Goal: Check status: Check status

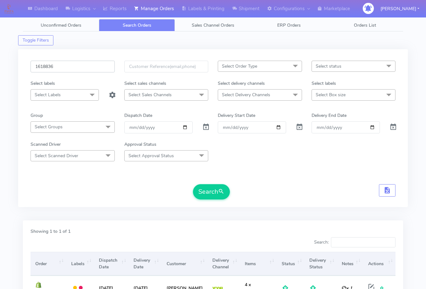
click at [72, 69] on input "1618836" at bounding box center [73, 67] width 84 height 12
paste input "9697"
type input "1619697"
click at [216, 193] on button "Search" at bounding box center [211, 191] width 37 height 15
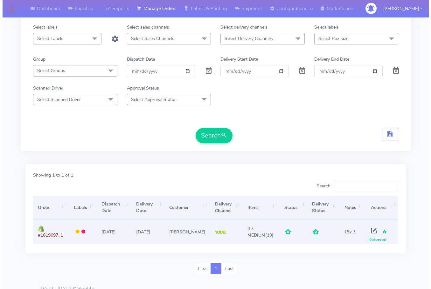
scroll to position [65, 0]
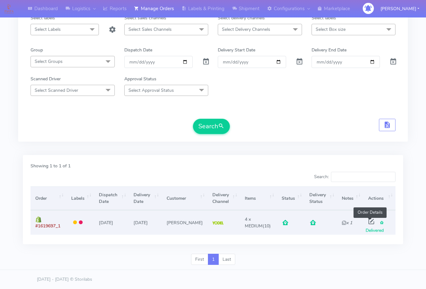
click at [368, 220] on span at bounding box center [371, 223] width 11 height 6
select select "5"
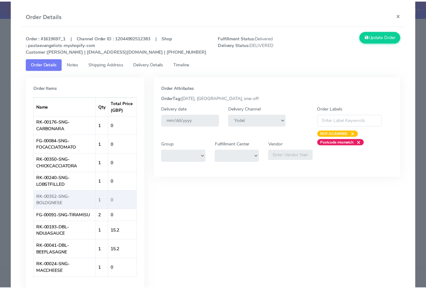
scroll to position [0, 0]
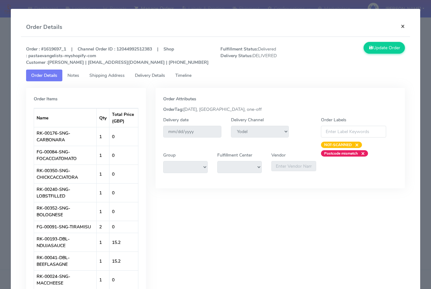
click at [399, 29] on button "×" at bounding box center [402, 26] width 14 height 17
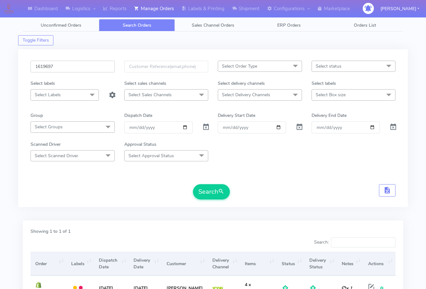
click at [79, 71] on input "1619697" at bounding box center [73, 67] width 84 height 12
paste input "529"
type input "1619529"
click at [202, 189] on button "Search" at bounding box center [211, 191] width 37 height 15
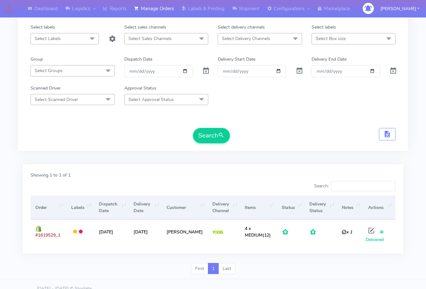
scroll to position [65, 0]
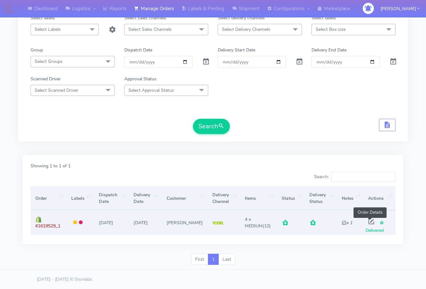
click at [371, 221] on span at bounding box center [371, 223] width 11 height 6
select select "5"
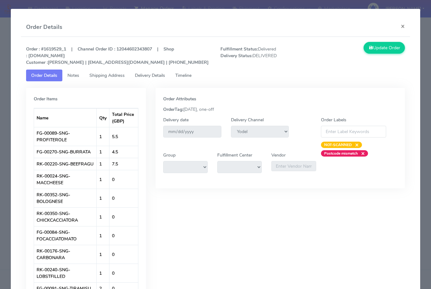
click at [114, 75] on span "Shipping Address" at bounding box center [106, 75] width 35 height 6
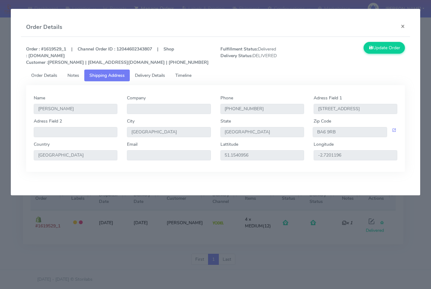
click at [147, 75] on span "Delivery Details" at bounding box center [150, 75] width 30 height 6
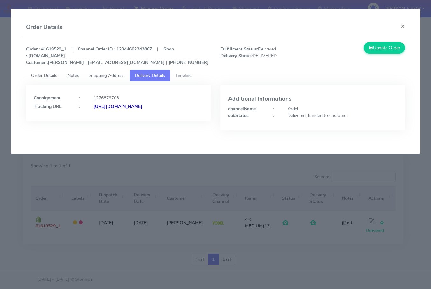
drag, startPoint x: 173, startPoint y: 115, endPoint x: 103, endPoint y: 124, distance: 70.8
click at [103, 121] on div "Consignment : 1276879703 Tracking URL : [URL][DOMAIN_NAME]" at bounding box center [118, 103] width 184 height 36
copy strong "JJD0002249960888455"
click at [404, 27] on button "×" at bounding box center [402, 26] width 14 height 17
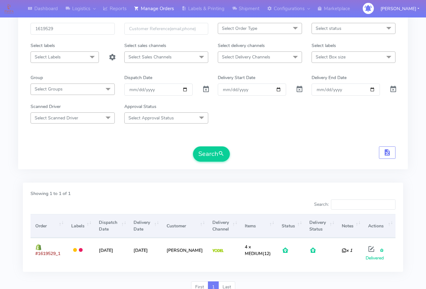
scroll to position [0, 0]
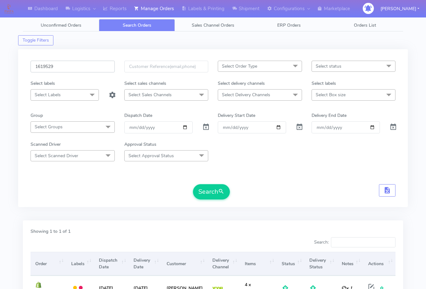
click at [72, 65] on input "1619529" at bounding box center [73, 67] width 84 height 12
paste input "946"
click at [198, 183] on form "1619946 Select Order Type Select All MEALS ATAVI One Off Pasta Club Gift Kit Ev…" at bounding box center [213, 130] width 365 height 139
click at [204, 190] on button "Search" at bounding box center [211, 191] width 37 height 15
click at [81, 72] on input "1619946" at bounding box center [73, 67] width 84 height 12
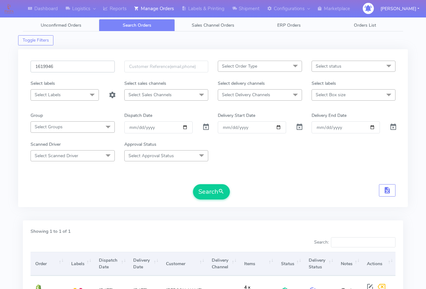
paste input "518"
type input "1619518"
click at [210, 195] on button "Search" at bounding box center [211, 191] width 37 height 15
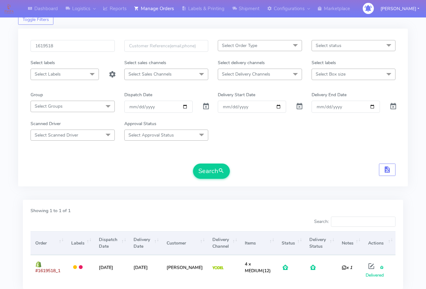
scroll to position [32, 0]
